Goal: Transaction & Acquisition: Book appointment/travel/reservation

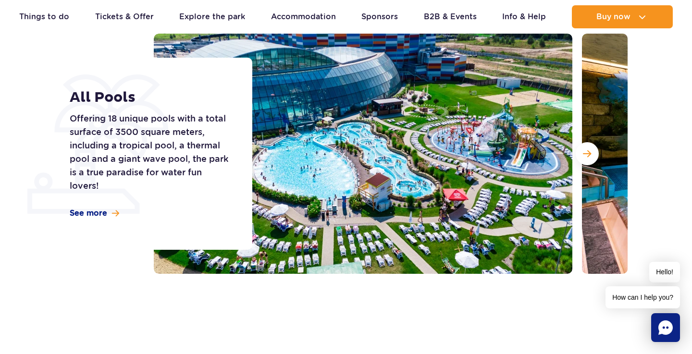
scroll to position [90, 0]
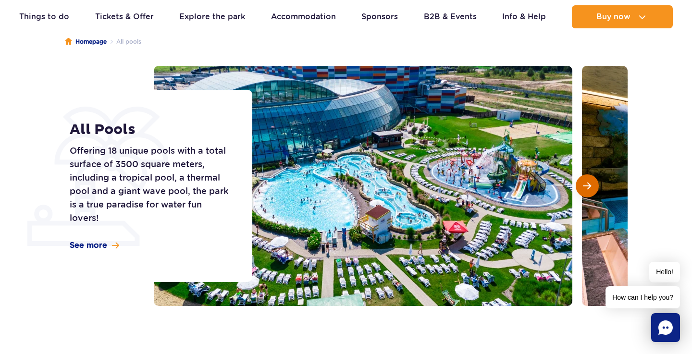
click at [588, 183] on span "Next slide" at bounding box center [587, 186] width 8 height 9
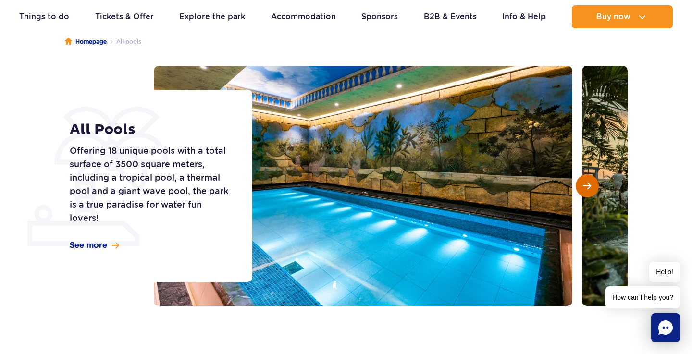
click at [588, 183] on span "Next slide" at bounding box center [587, 186] width 8 height 9
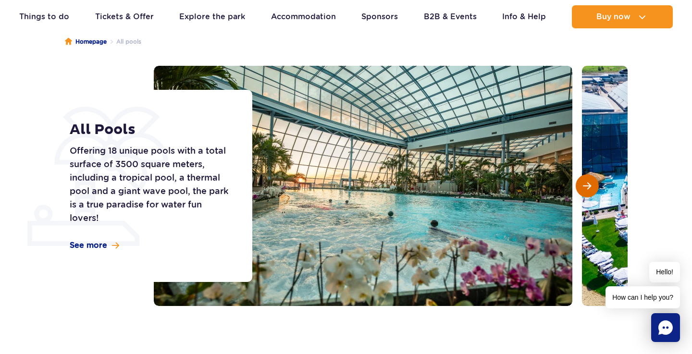
click at [588, 183] on span "Next slide" at bounding box center [587, 186] width 8 height 9
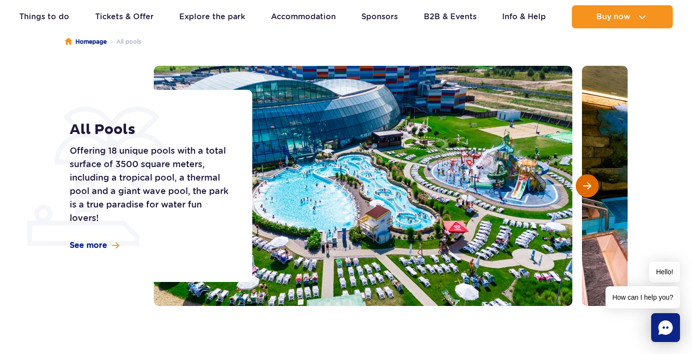
click at [595, 184] on button "Next slide" at bounding box center [587, 185] width 23 height 23
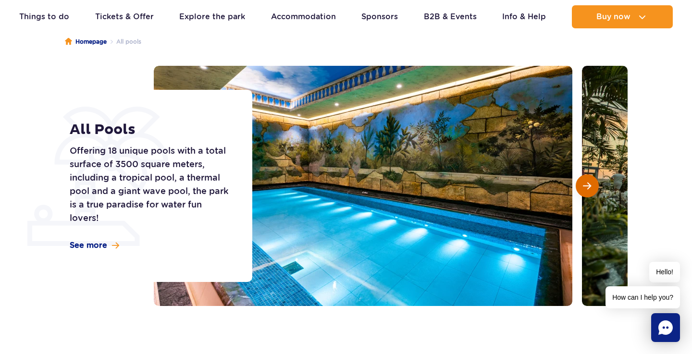
click at [595, 184] on button "Next slide" at bounding box center [587, 185] width 23 height 23
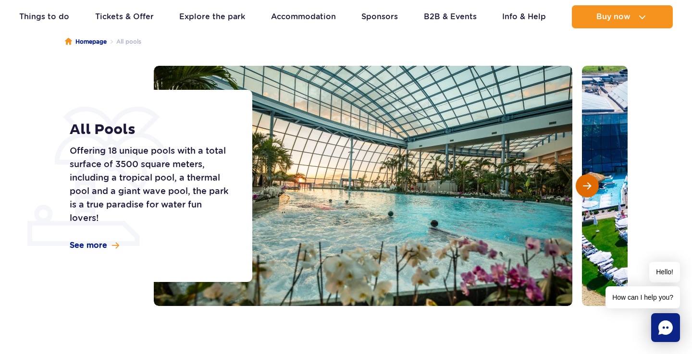
click at [595, 184] on button "Next slide" at bounding box center [587, 185] width 23 height 23
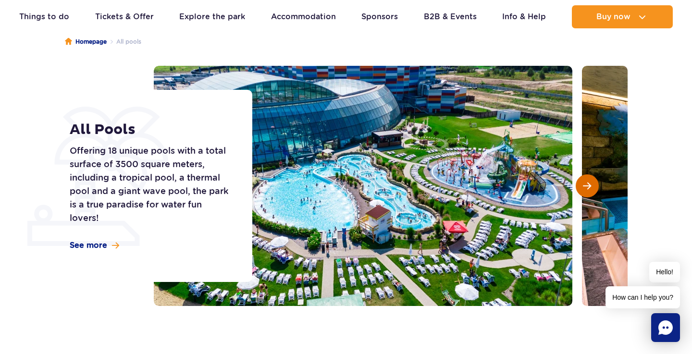
click at [595, 184] on button "Next slide" at bounding box center [587, 185] width 23 height 23
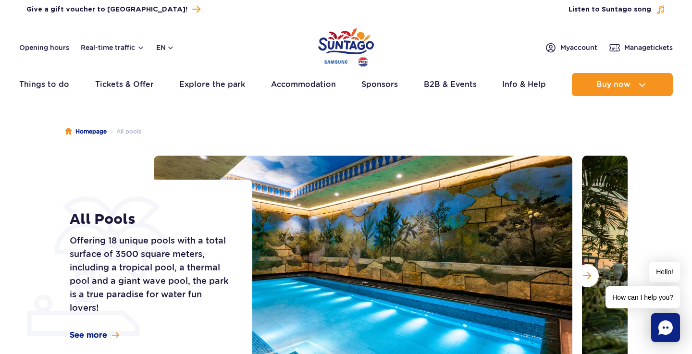
scroll to position [0, 0]
click at [164, 48] on button "en" at bounding box center [165, 48] width 18 height 10
click at [202, 35] on header "Opening hours Real-time traffic en PL EN UA My account Manage tickets Real-time…" at bounding box center [346, 60] width 692 height 82
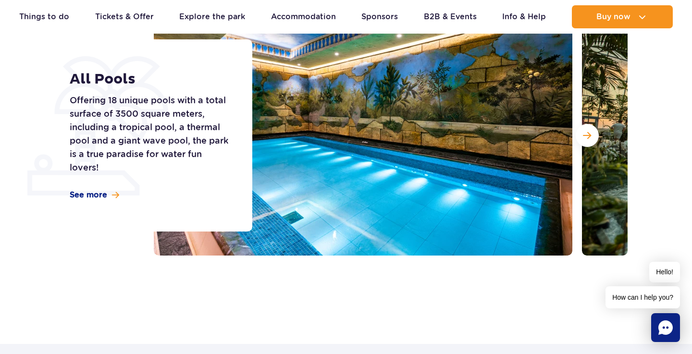
scroll to position [264, 0]
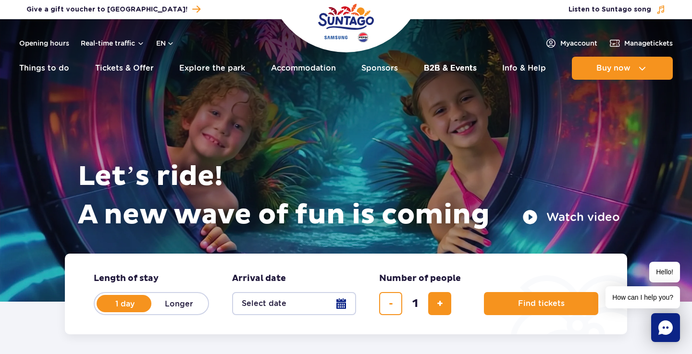
click at [436, 67] on link "B2B & Events" at bounding box center [450, 68] width 53 height 23
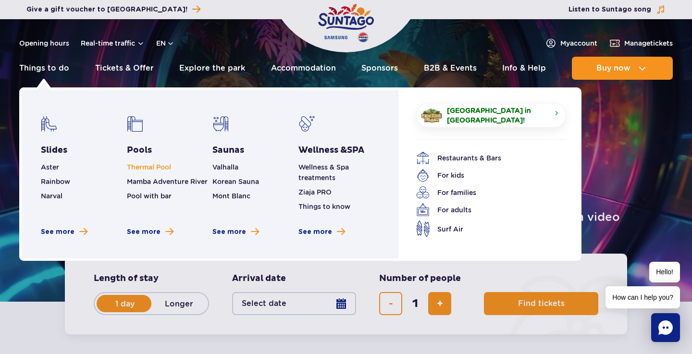
click at [148, 168] on link "Thermal Pool" at bounding box center [149, 167] width 44 height 8
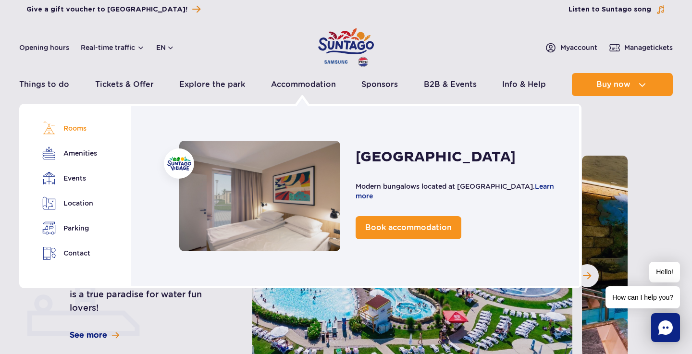
click at [81, 128] on link "Rooms" at bounding box center [69, 128] width 54 height 13
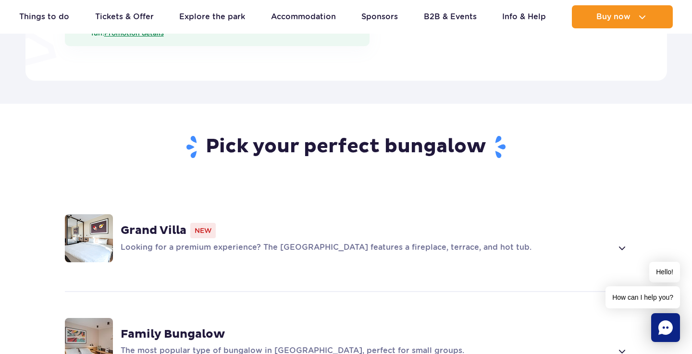
scroll to position [578, 0]
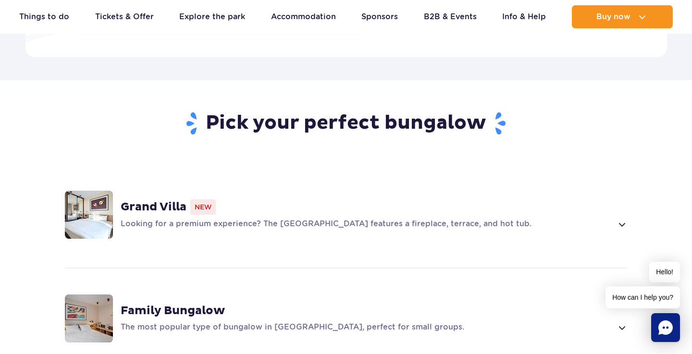
click at [615, 219] on div "Looking for a premium experience? The Grand Villa features a fireplace, terrace…" at bounding box center [374, 225] width 506 height 12
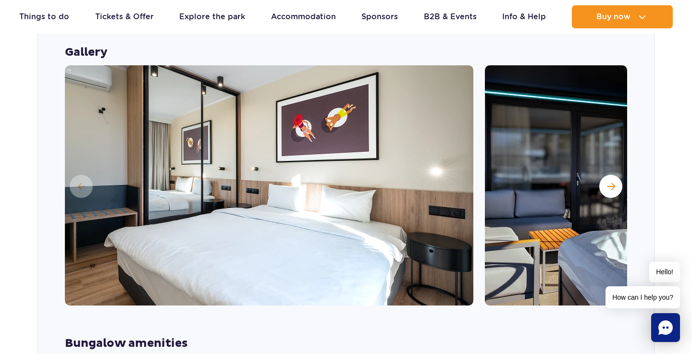
scroll to position [798, 0]
click at [602, 175] on button "Next slide" at bounding box center [610, 186] width 23 height 23
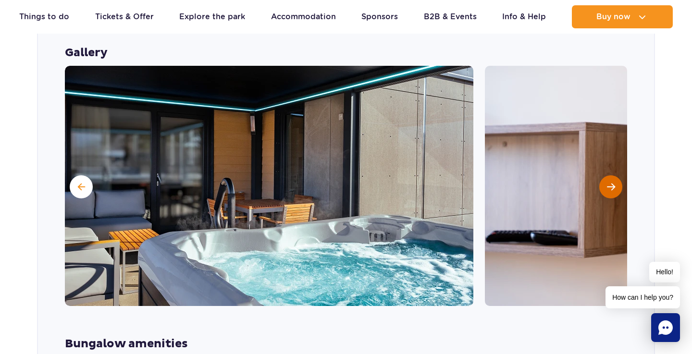
click at [607, 183] on span "Next slide" at bounding box center [611, 187] width 8 height 9
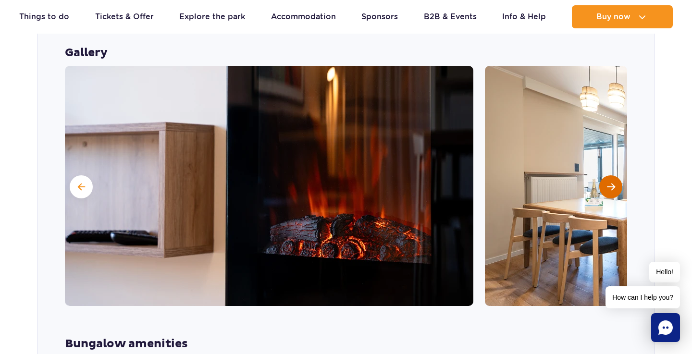
click at [607, 183] on span "Next slide" at bounding box center [611, 187] width 8 height 9
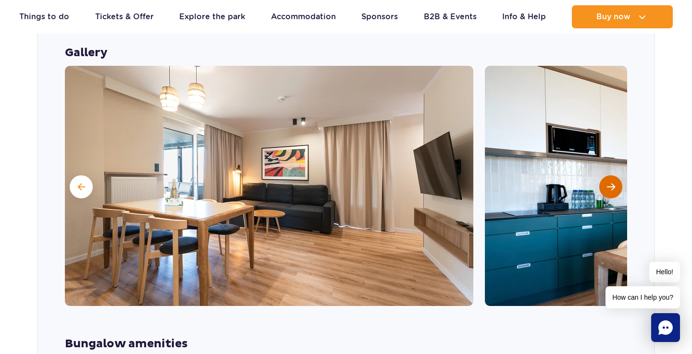
click at [607, 183] on span "Next slide" at bounding box center [611, 187] width 8 height 9
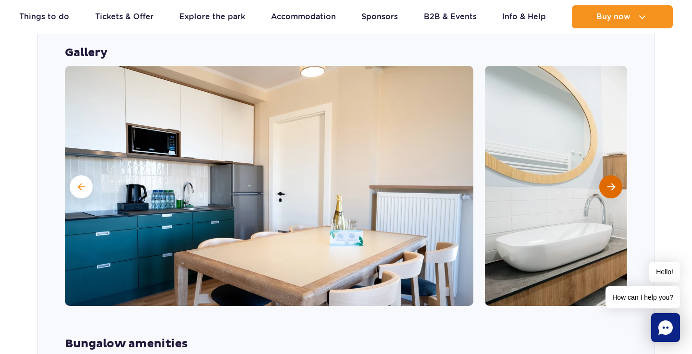
click at [606, 175] on button "Next slide" at bounding box center [610, 186] width 23 height 23
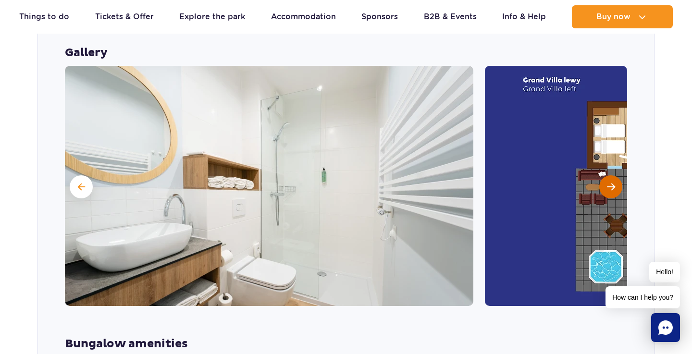
click at [606, 175] on button "Next slide" at bounding box center [610, 186] width 23 height 23
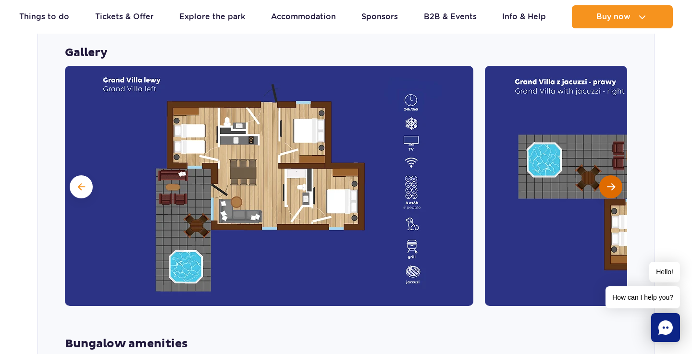
click at [606, 175] on button "Next slide" at bounding box center [610, 186] width 23 height 23
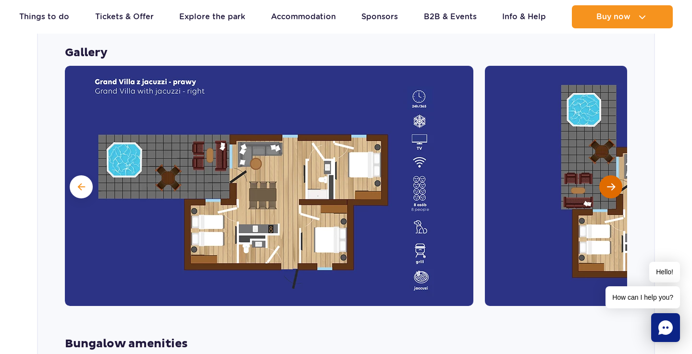
click at [606, 175] on button "Next slide" at bounding box center [610, 186] width 23 height 23
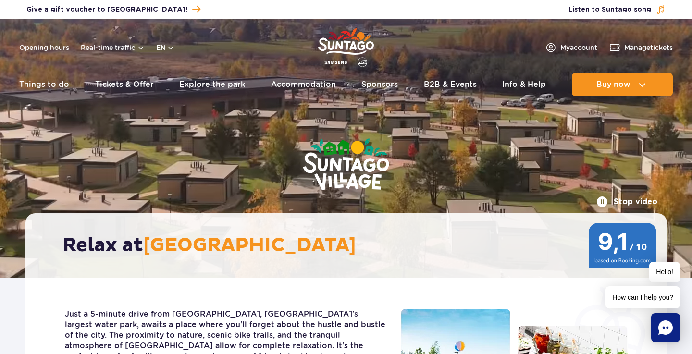
scroll to position [0, 0]
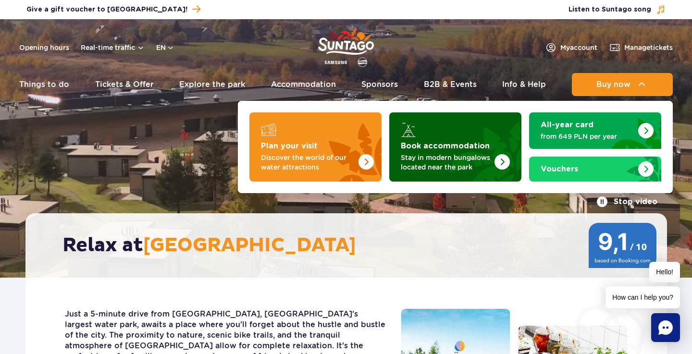
click at [499, 164] on img "Book accommodation" at bounding box center [501, 161] width 15 height 15
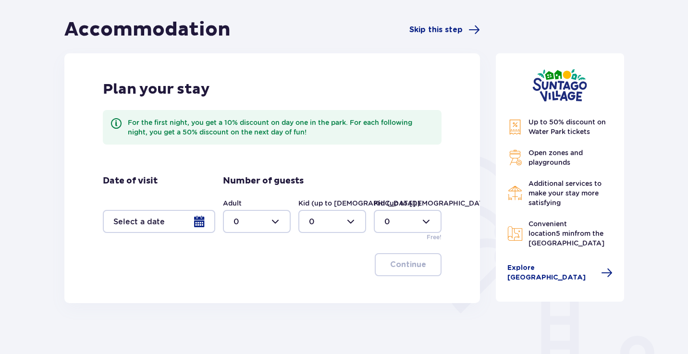
scroll to position [93, 0]
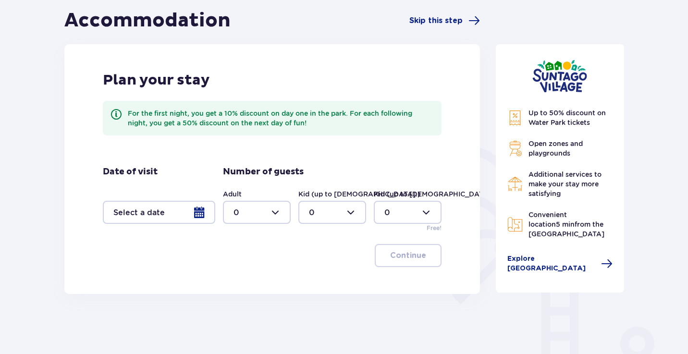
click at [200, 213] on div at bounding box center [159, 212] width 112 height 23
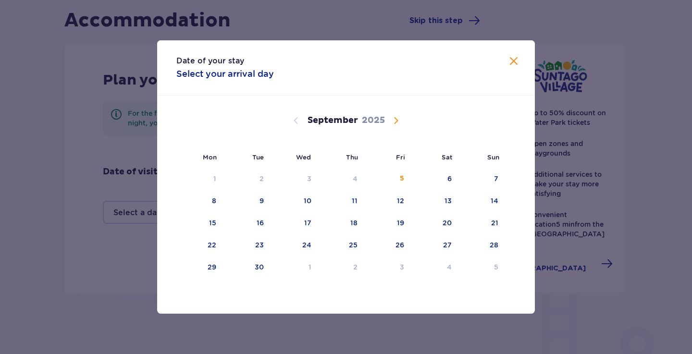
click at [394, 121] on span "Calendar" at bounding box center [396, 121] width 12 height 12
click at [404, 245] on div "24" at bounding box center [400, 245] width 9 height 10
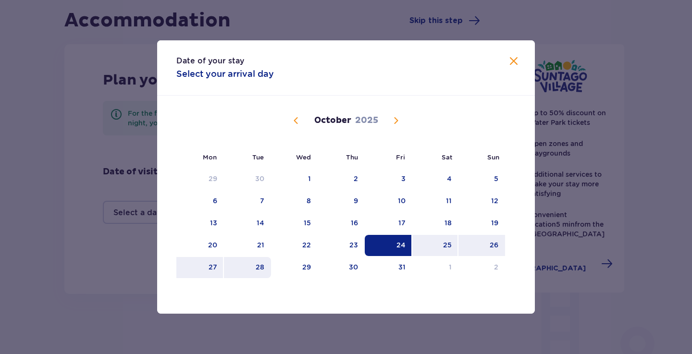
click at [260, 269] on div "28" at bounding box center [260, 267] width 9 height 10
type input "[DATE] - [DATE]"
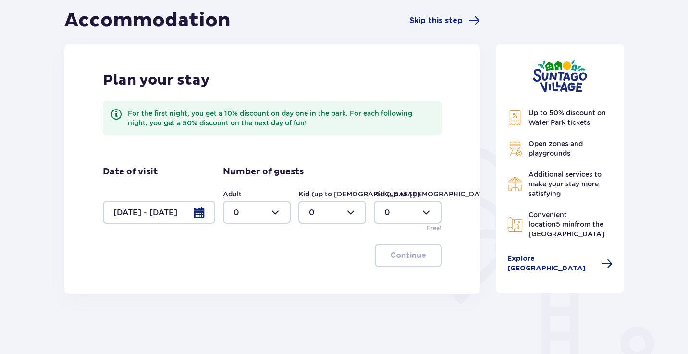
click at [275, 214] on div at bounding box center [257, 212] width 68 height 23
click at [251, 295] on div "4" at bounding box center [256, 298] width 47 height 11
type input "4"
click at [401, 255] on p "Continue" at bounding box center [408, 255] width 36 height 11
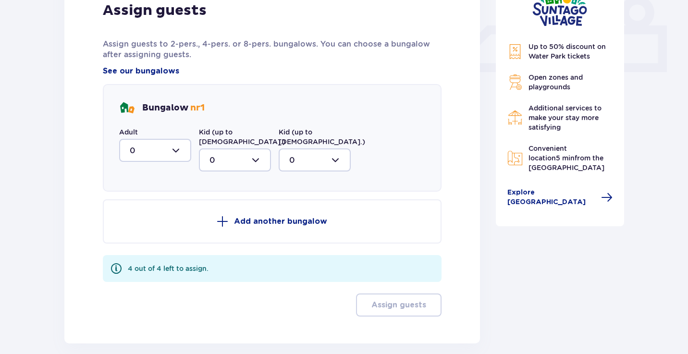
scroll to position [399, 0]
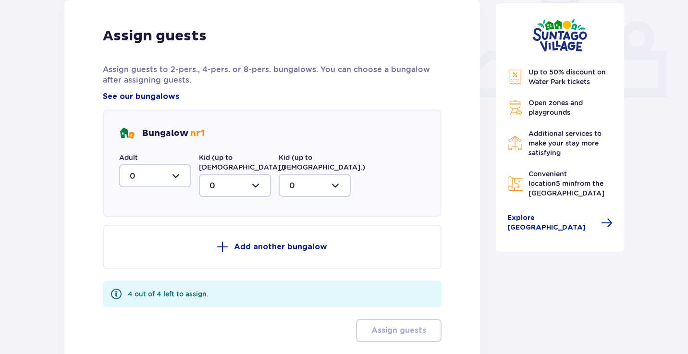
click at [172, 168] on div at bounding box center [155, 175] width 72 height 23
click at [159, 273] on div "4" at bounding box center [155, 269] width 51 height 11
type input "4"
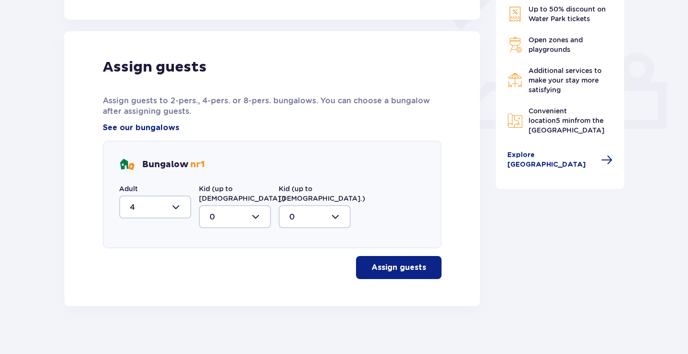
click at [240, 205] on div at bounding box center [235, 216] width 72 height 23
click at [241, 205] on div at bounding box center [235, 216] width 72 height 23
click at [414, 262] on p "Assign guests" at bounding box center [398, 267] width 55 height 11
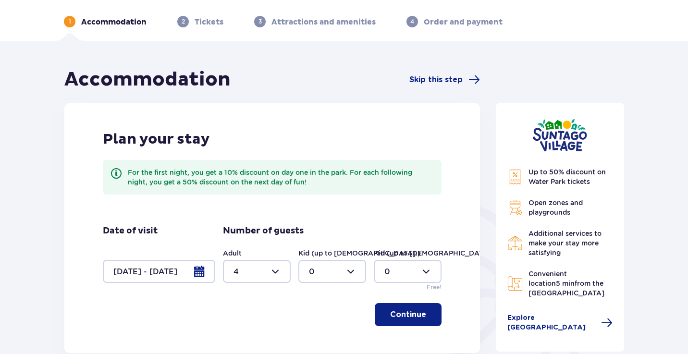
scroll to position [0, 0]
